Goal: Ask a question

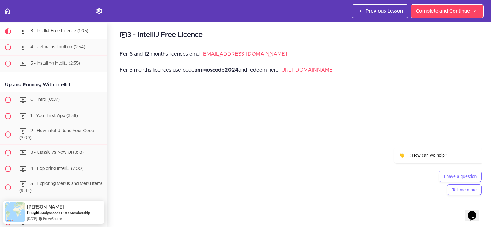
click at [238, 69] on strong "amigoscode2024" at bounding box center [217, 69] width 44 height 5
click at [292, 70] on link "[URL][DOMAIN_NAME]" at bounding box center [307, 69] width 55 height 5
click at [473, 211] on icon "Chat widget" at bounding box center [472, 215] width 9 height 9
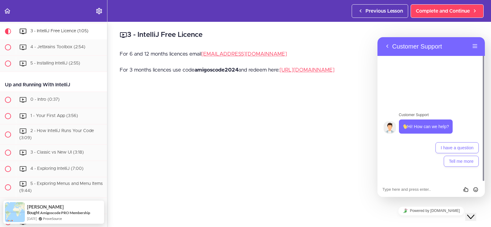
click at [465, 213] on button "Close Chat This icon closes the chat window." at bounding box center [470, 217] width 11 height 8
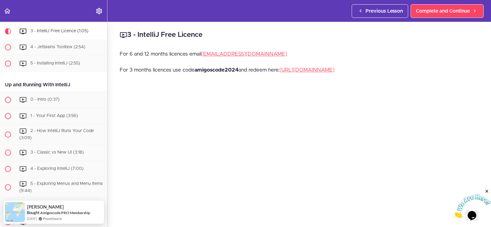
click at [465, 210] on button "Opens Chat This icon Opens the chat window." at bounding box center [472, 215] width 14 height 10
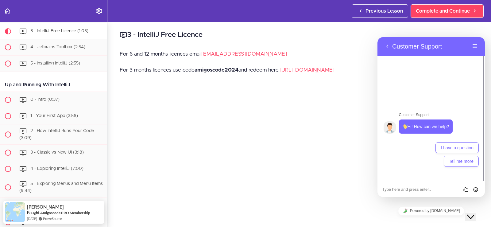
click at [377, 37] on textarea at bounding box center [377, 37] width 0 height 0
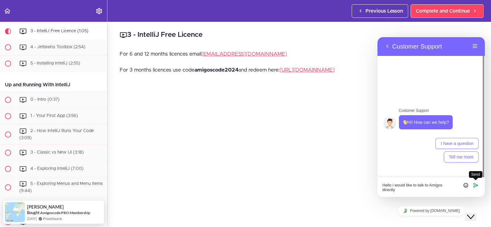
type textarea "Hello i would like to talk to Amigos directly"
click at [474, 185] on icon "Send" at bounding box center [476, 185] width 6 height 6
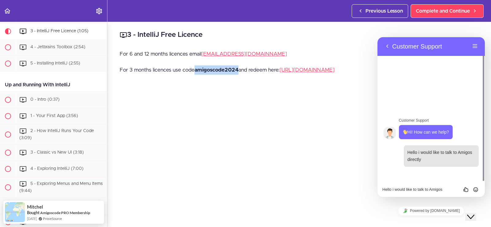
drag, startPoint x: 239, startPoint y: 69, endPoint x: 196, endPoint y: 67, distance: 42.4
click at [196, 67] on p "For 3 months licences use code amigoscode2024 and redeem here: [URL][DOMAIN_NAM…" at bounding box center [299, 69] width 359 height 9
copy strong "amigoscode2024"
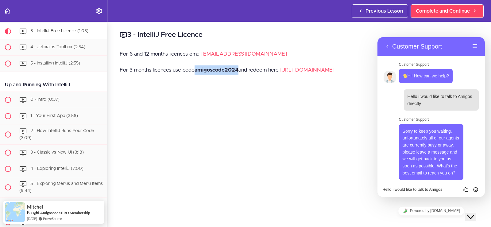
scroll to position [121, 0]
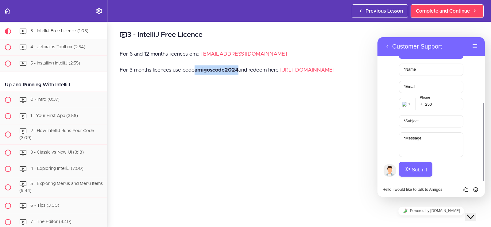
drag, startPoint x: 484, startPoint y: 113, endPoint x: 481, endPoint y: 85, distance: 28.4
click at [481, 85] on div at bounding box center [482, 109] width 5 height 144
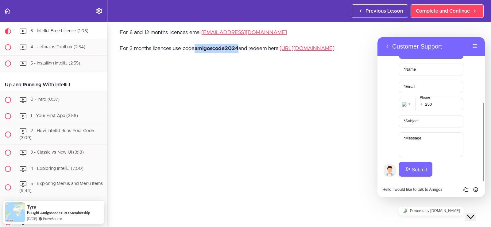
scroll to position [0, 0]
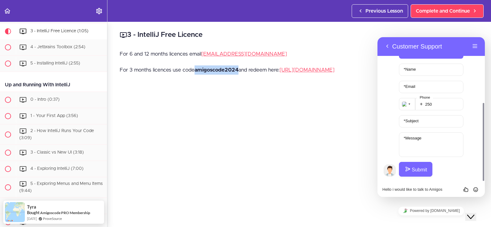
drag, startPoint x: 483, startPoint y: 129, endPoint x: 484, endPoint y: 102, distance: 26.7
click at [483, 98] on div at bounding box center [482, 109] width 5 height 144
drag, startPoint x: 483, startPoint y: 105, endPoint x: 481, endPoint y: 89, distance: 16.4
click at [479, 75] on div "Customer Support Hi! How can we help? 23:26 23:27 Hello i would like to talk to…" at bounding box center [430, 109] width 107 height 144
drag, startPoint x: 484, startPoint y: 114, endPoint x: 484, endPoint y: 107, distance: 6.5
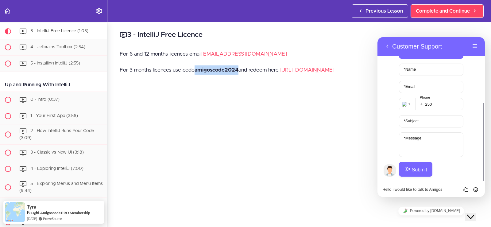
click at [484, 107] on div at bounding box center [484, 142] width 2 height 78
click at [483, 106] on div at bounding box center [484, 142] width 2 height 78
drag, startPoint x: 484, startPoint y: 141, endPoint x: 484, endPoint y: 81, distance: 60.4
click at [484, 80] on div at bounding box center [482, 109] width 5 height 144
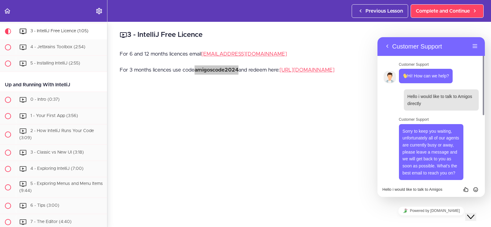
click at [482, 75] on div at bounding box center [482, 109] width 5 height 144
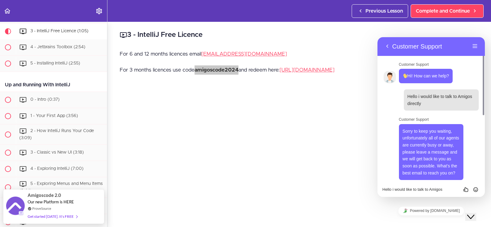
click at [479, 75] on div "Customer Support Hi! How can we help? 23:26 23:27 Hello i would like to talk to…" at bounding box center [430, 119] width 107 height 126
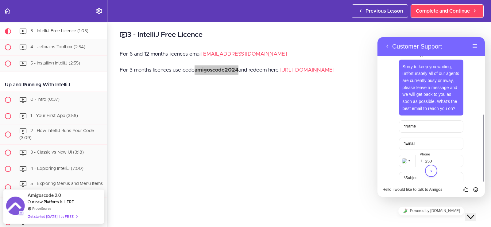
scroll to position [92, 0]
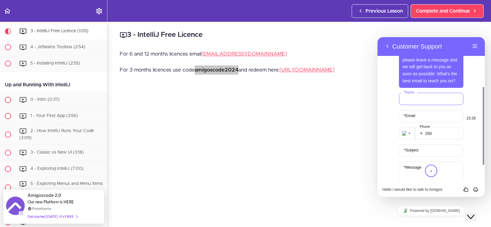
click at [432, 98] on input "* Name" at bounding box center [431, 99] width 65 height 12
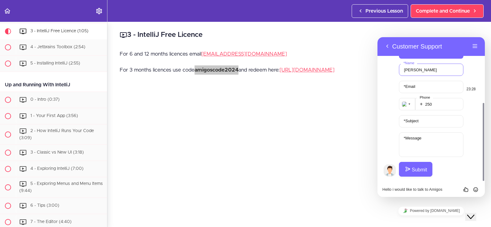
type input "[PERSON_NAME]"
click at [418, 85] on label "* Email" at bounding box center [409, 86] width 17 height 5
click at [418, 85] on input "* Email" at bounding box center [431, 87] width 65 height 12
type input "[EMAIL_ADDRESS][DOMAIN_NAME]"
click at [433, 104] on input "250" at bounding box center [439, 104] width 48 height 12
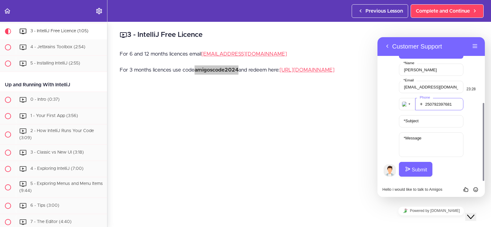
type input "250792397681"
click at [427, 120] on input "* Subject" at bounding box center [431, 121] width 65 height 12
type input "Personal"
click at [424, 140] on label "* Message" at bounding box center [413, 138] width 24 height 5
click at [424, 140] on textarea "* Message" at bounding box center [431, 144] width 65 height 25
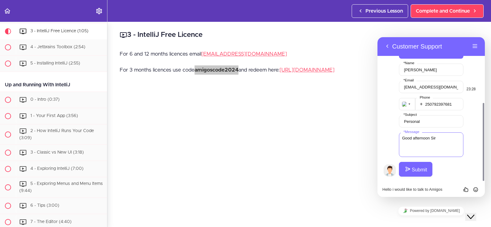
click at [437, 139] on textarea "Good afternoon Sir" at bounding box center [431, 144] width 65 height 25
click at [437, 137] on textarea "Good afternoon Sir" at bounding box center [431, 144] width 65 height 25
drag, startPoint x: 437, startPoint y: 136, endPoint x: 399, endPoint y: 130, distance: 38.5
click at [399, 130] on div "[PERSON_NAME] * Name [EMAIL_ADDRESS][DOMAIN_NAME] * Email + 250792397681 Phone …" at bounding box center [431, 120] width 65 height 113
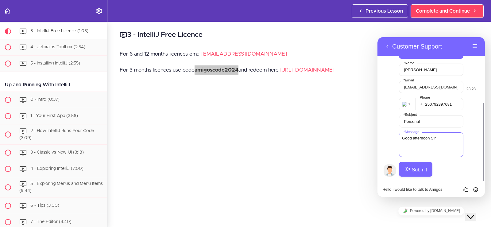
click at [445, 140] on textarea "Good afternoon Sir" at bounding box center [431, 144] width 65 height 25
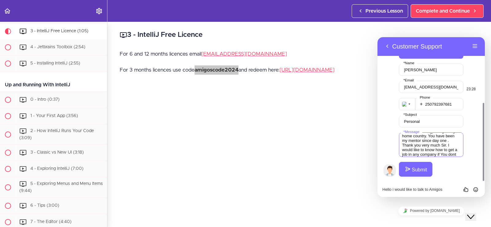
scroll to position [21, 0]
type textarea "Good afternoon Sir. My name is [PERSON_NAME]. currently in [GEOGRAPHIC_DATA] as…"
click at [414, 168] on button "Submit" at bounding box center [415, 169] width 33 height 15
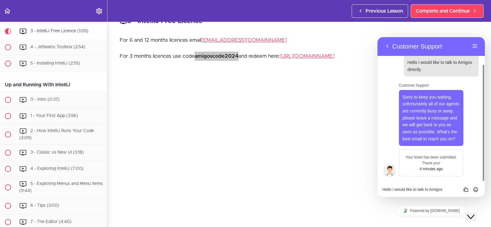
scroll to position [0, 0]
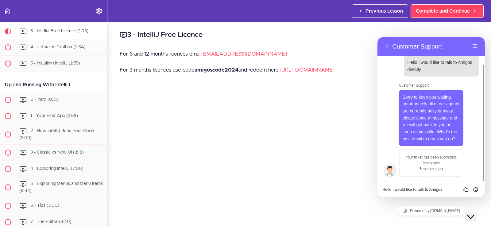
click at [269, 88] on div "3 - IntelliJ Free Licence For 6 and 12 months licences email [EMAIL_ADDRESS][DO…" at bounding box center [299, 124] width 384 height 205
drag, startPoint x: 260, startPoint y: 54, endPoint x: 203, endPoint y: 50, distance: 57.5
click at [203, 50] on p "For 6 and 12 months licences email [EMAIL_ADDRESS][DOMAIN_NAME]" at bounding box center [299, 53] width 359 height 9
copy link "[EMAIL_ADDRESS][DOMAIN_NAME]"
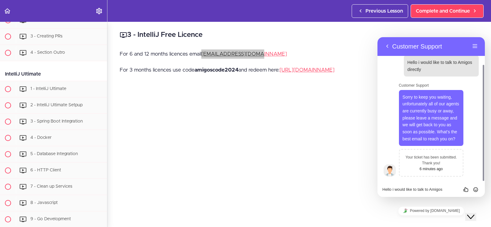
scroll to position [3162, 0]
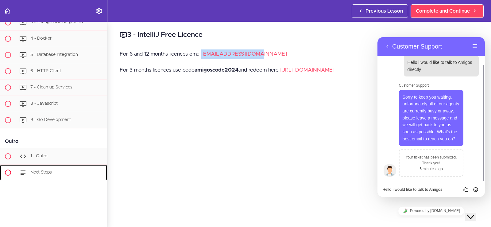
click at [79, 168] on div "Next Steps" at bounding box center [61, 173] width 91 height 14
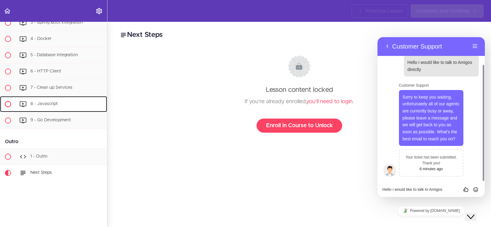
click at [56, 100] on div "8 - Javascript" at bounding box center [61, 104] width 91 height 14
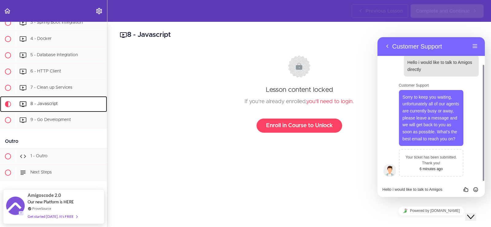
click at [56, 102] on span "8 - Javascript" at bounding box center [43, 104] width 27 height 4
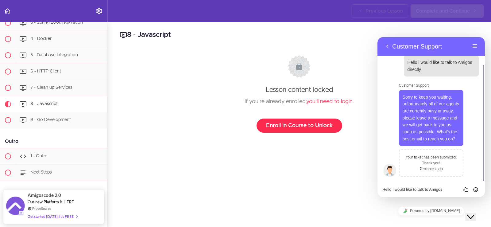
click at [275, 127] on link "Enroll in Course to Unlock" at bounding box center [300, 125] width 86 height 14
click at [273, 125] on link "Enroll in Course to Unlock" at bounding box center [300, 125] width 86 height 14
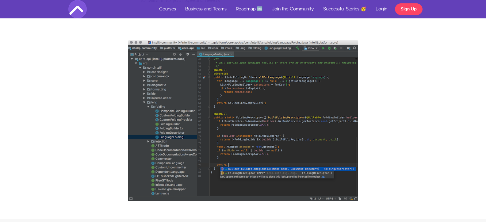
scroll to position [919, 0]
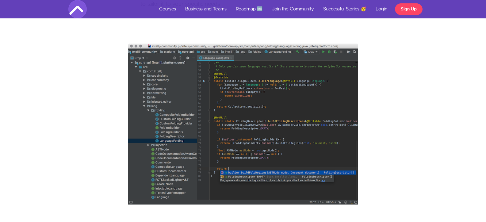
click at [275, 148] on img at bounding box center [243, 124] width 230 height 161
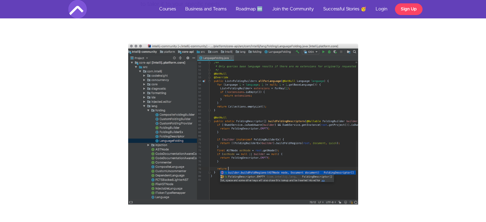
click at [275, 148] on img at bounding box center [243, 124] width 230 height 161
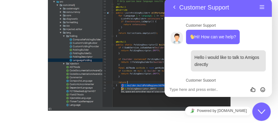
scroll to position [95, 0]
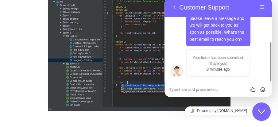
click at [148, 64] on img at bounding box center [139, 47] width 183 height 128
click at [261, 6] on button "Menu" at bounding box center [262, 7] width 10 height 9
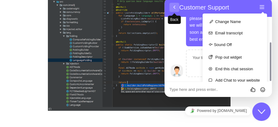
click at [175, 6] on button "Back" at bounding box center [174, 7] width 10 height 9
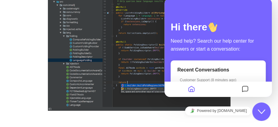
click at [154, 94] on img at bounding box center [139, 47] width 183 height 128
